Goal: Check status: Check status

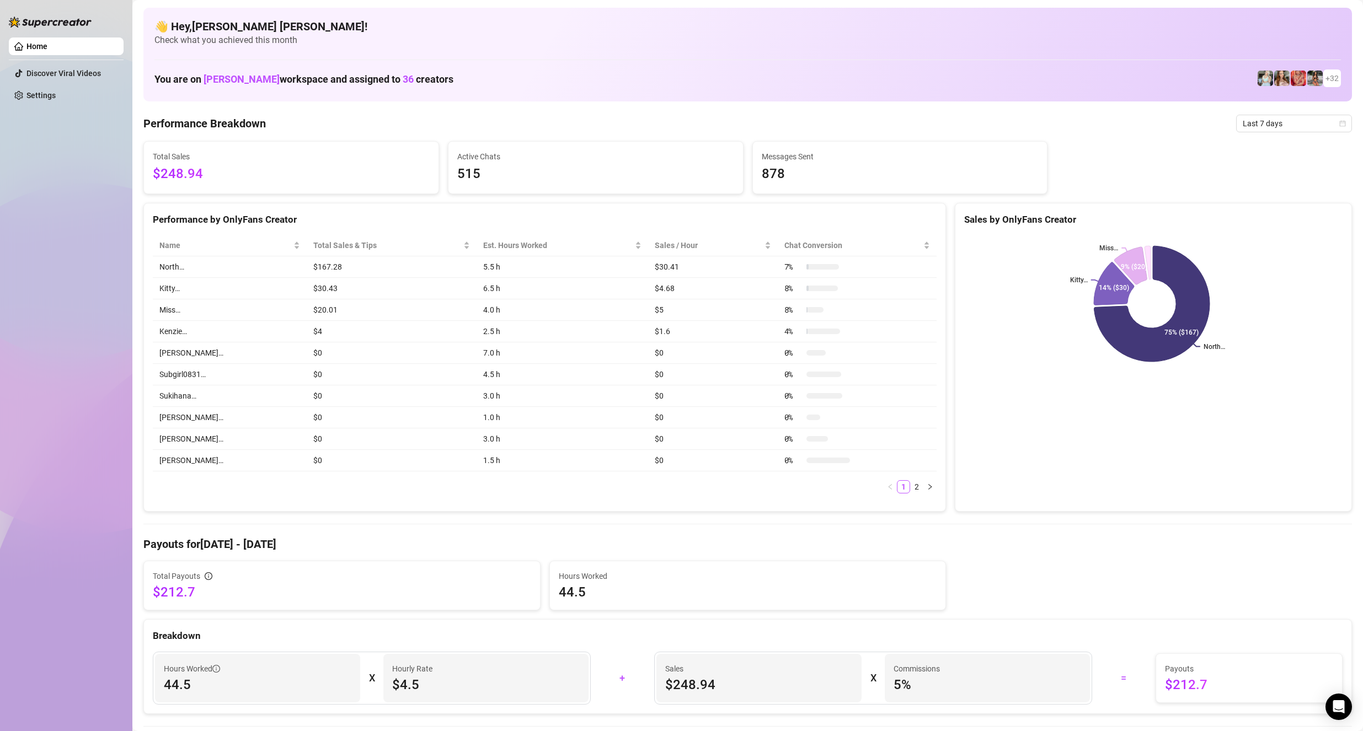
click at [1256, 129] on span "Last 7 days" at bounding box center [1294, 123] width 103 height 17
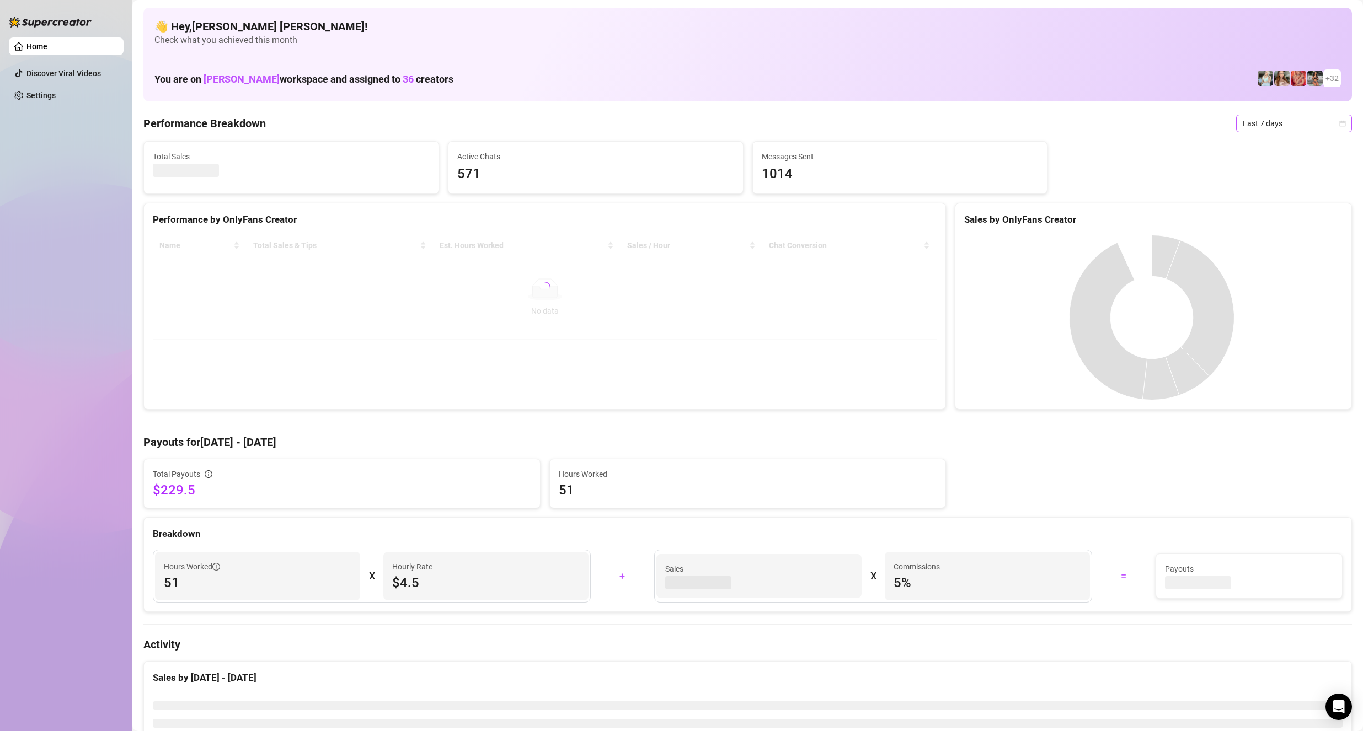
click at [1340, 123] on icon "calendar" at bounding box center [1343, 123] width 6 height 6
click at [1285, 212] on div "Custom date" at bounding box center [1284, 216] width 98 height 12
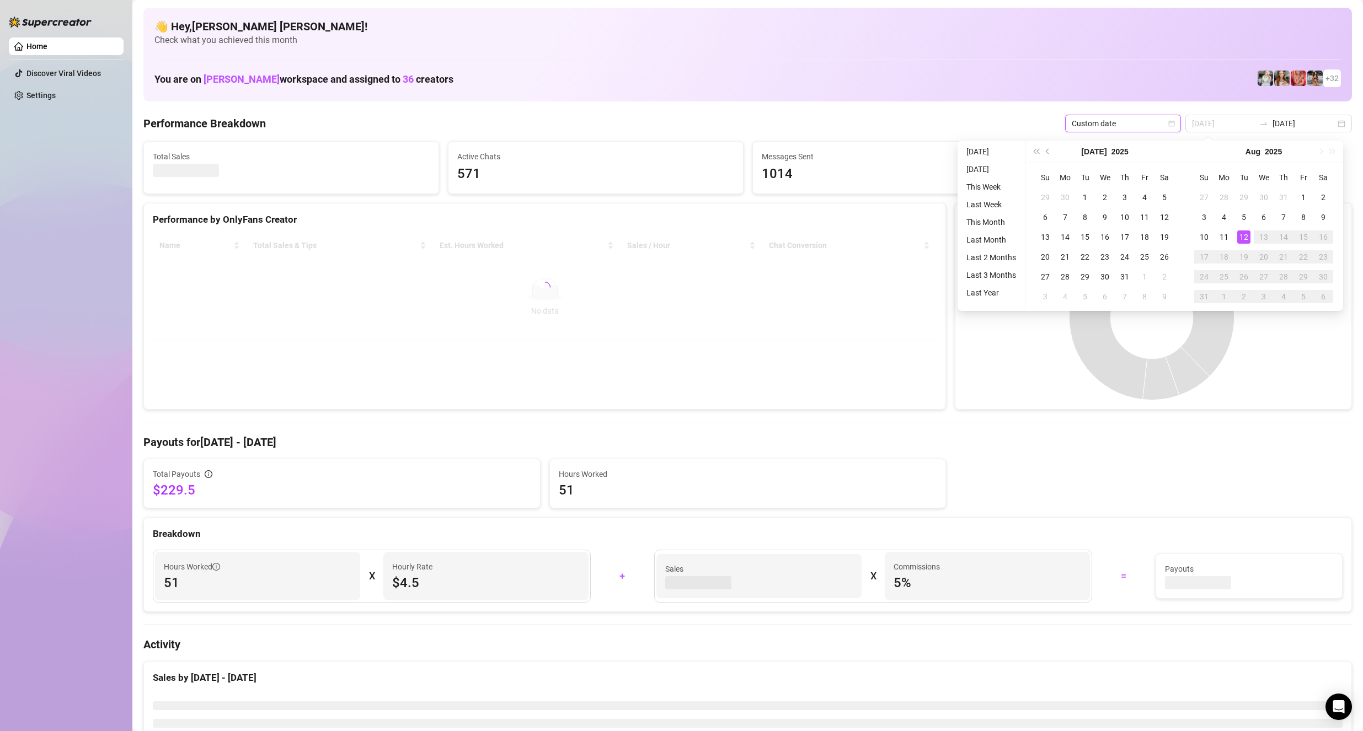
click at [1240, 244] on td "12" at bounding box center [1244, 237] width 20 height 20
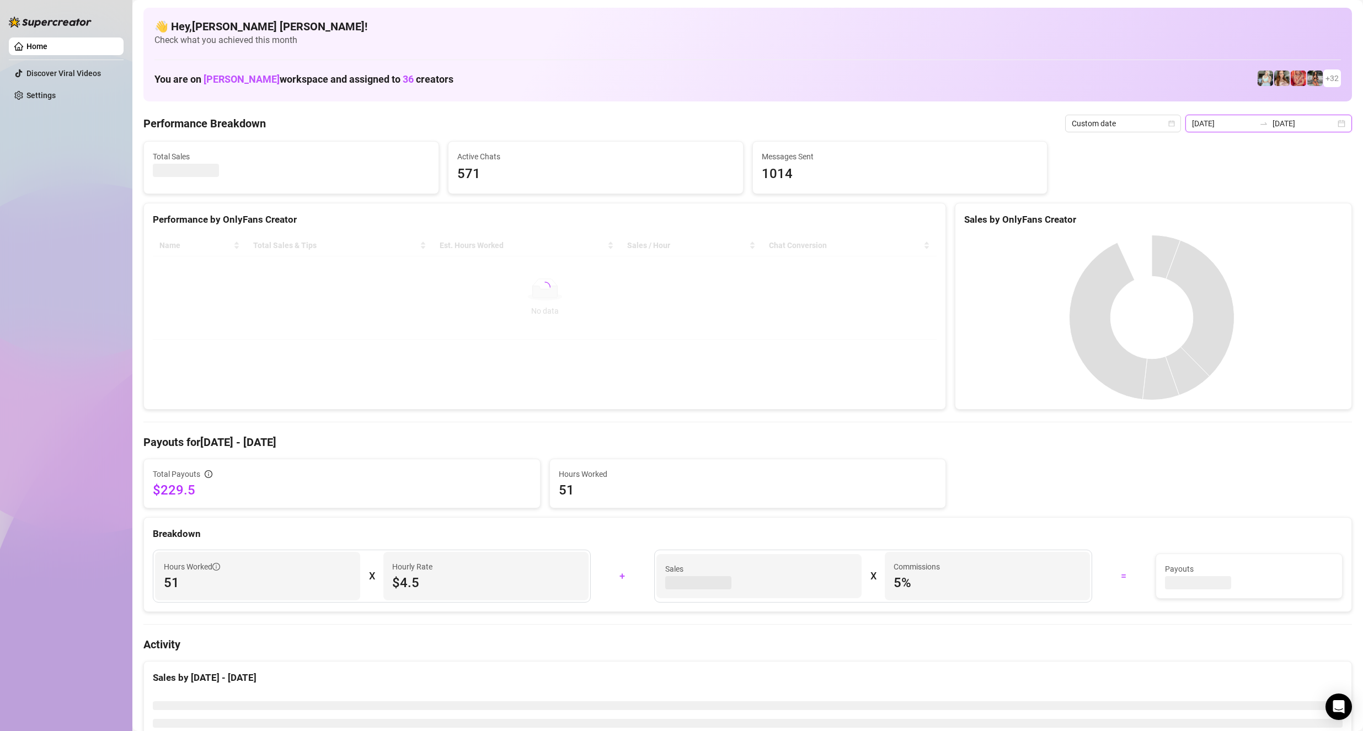
click at [1240, 126] on input "[DATE]" at bounding box center [1223, 123] width 63 height 12
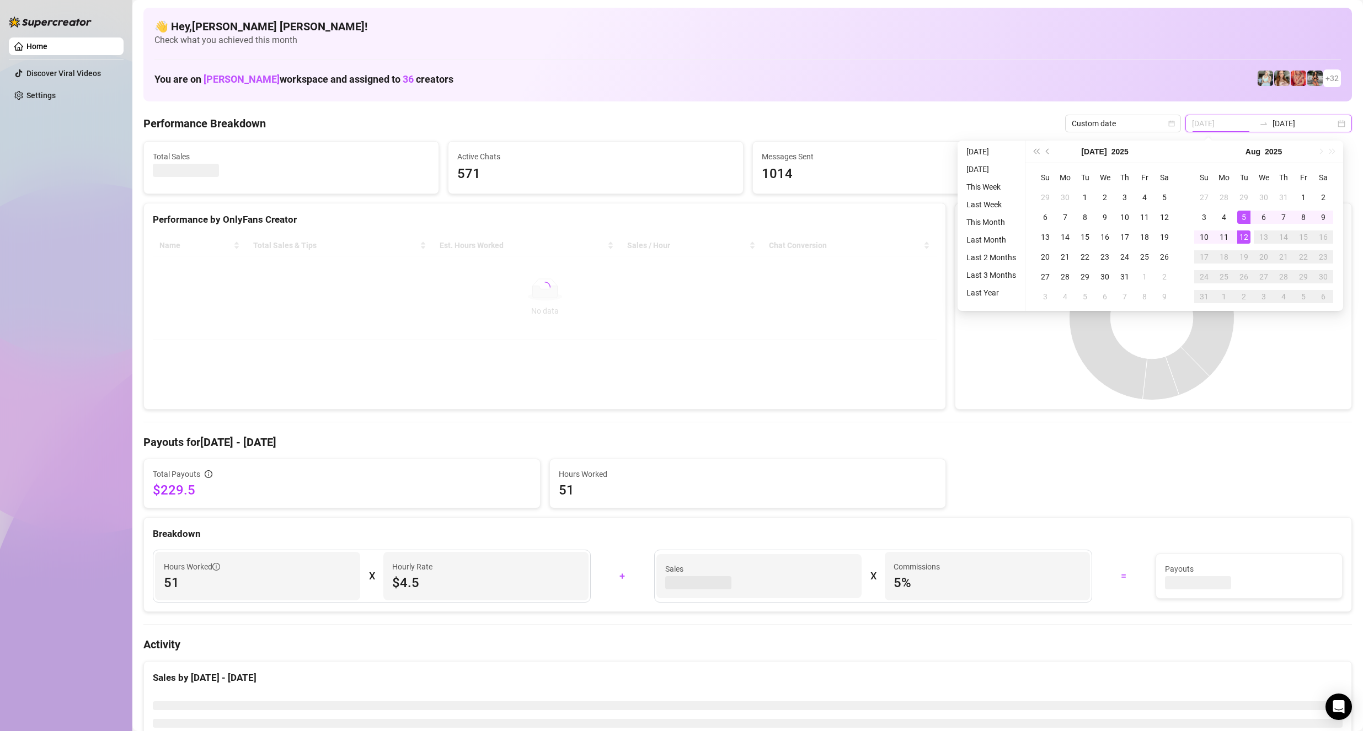
type input "[DATE]"
click at [1245, 238] on div "12" at bounding box center [1243, 237] width 13 height 13
click at [1248, 242] on div "12" at bounding box center [1243, 237] width 13 height 13
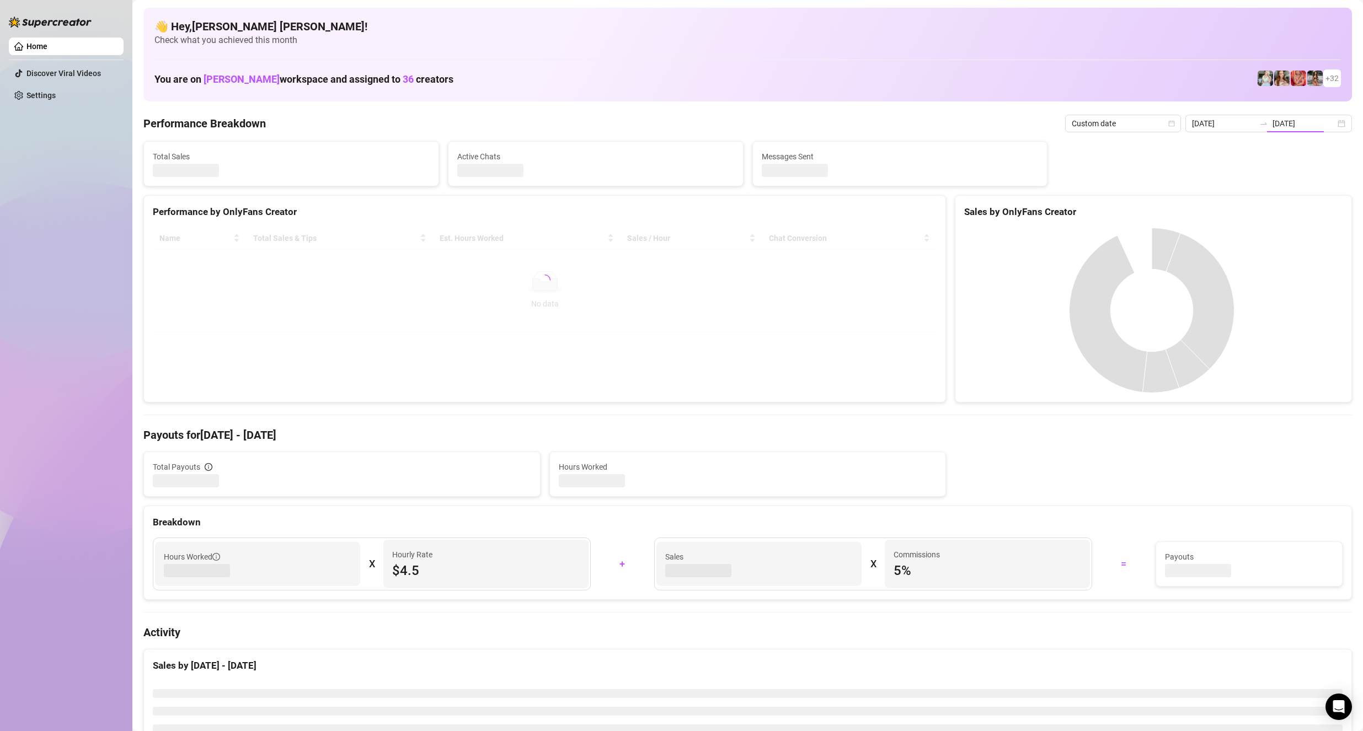
type input "[DATE]"
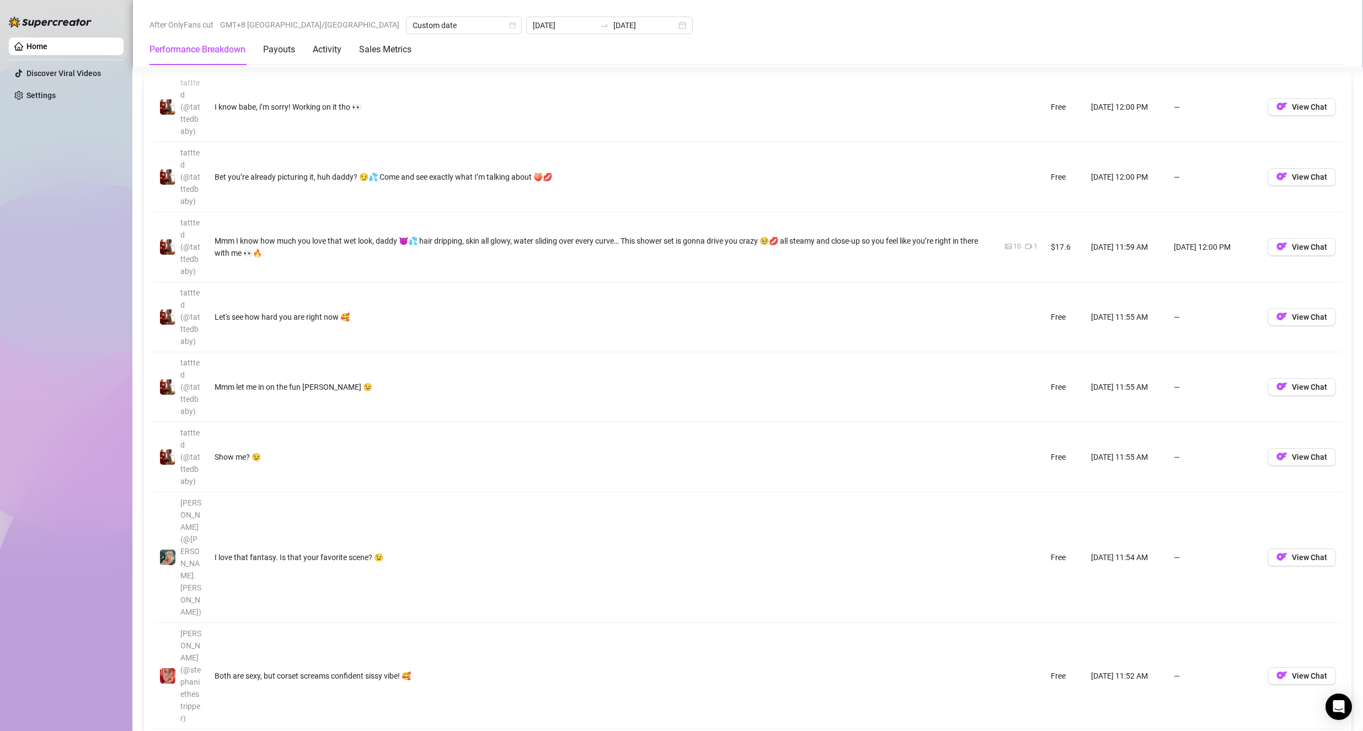
scroll to position [1048, 0]
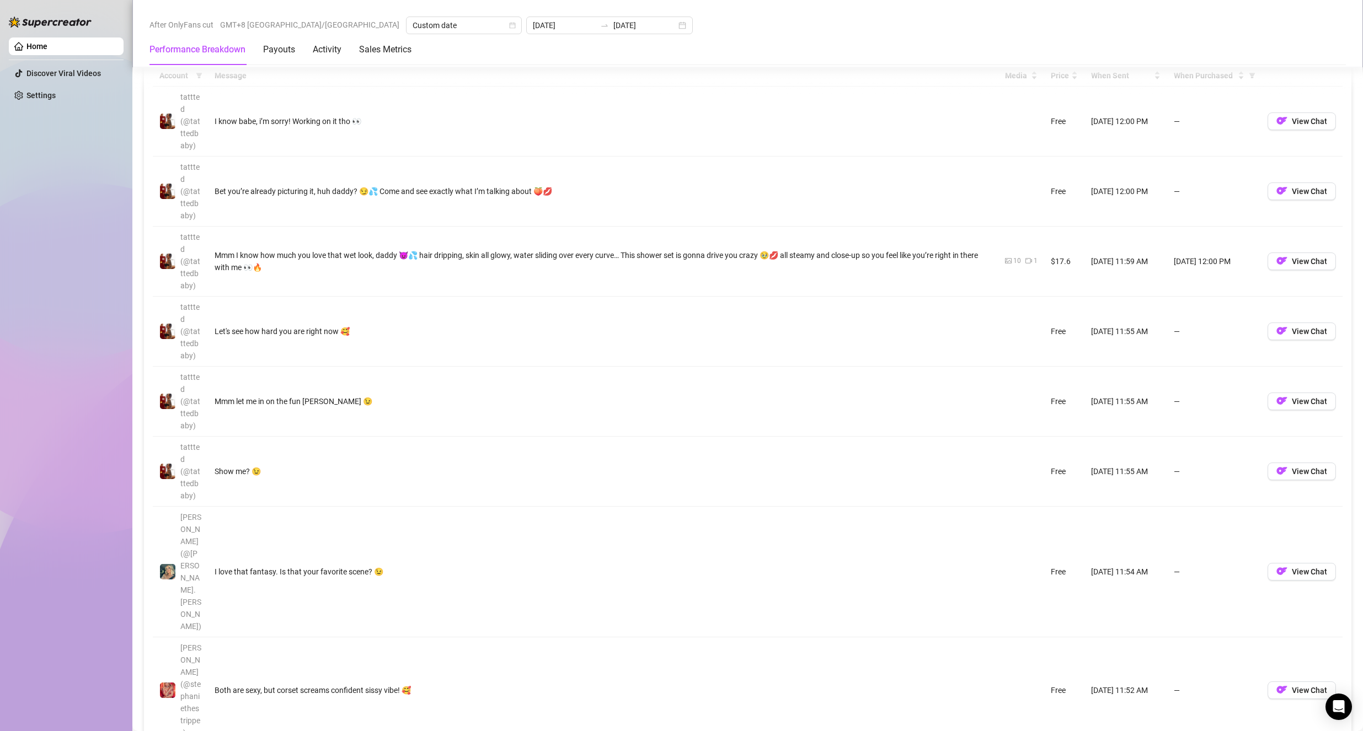
click at [868, 275] on td "Mmm I know how much you love that wet look, daddy 😈💦 hair dripping, skin all gl…" at bounding box center [603, 262] width 790 height 70
click at [1276, 262] on img "button" at bounding box center [1281, 260] width 11 height 11
